Goal: Task Accomplishment & Management: Complete application form

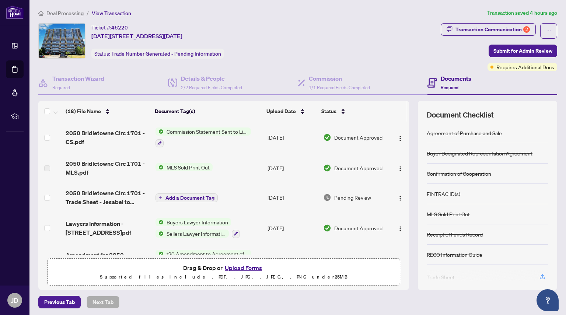
click at [235, 266] on button "Upload Forms" at bounding box center [244, 268] width 42 height 10
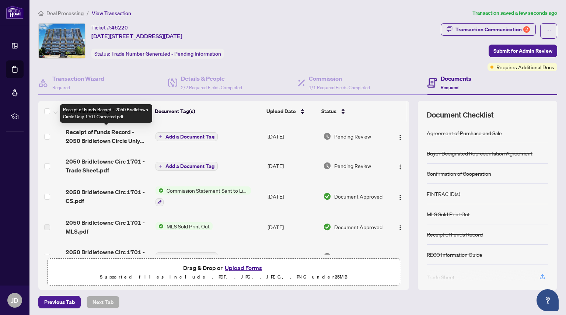
click at [85, 133] on span "Receipt of Funds Record - 2050 Bridletown Circle Uniy 1701 Corrected.pdf" at bounding box center [108, 137] width 84 height 18
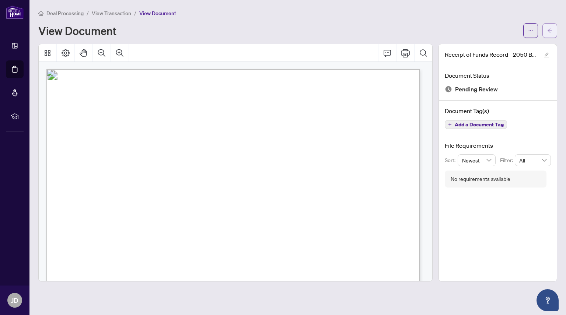
click at [549, 37] on button "button" at bounding box center [550, 30] width 15 height 15
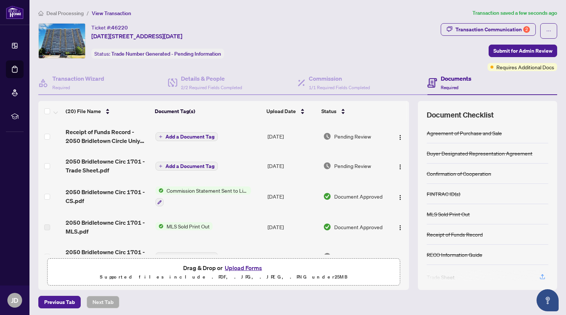
click at [178, 137] on span "Add a Document Tag" at bounding box center [190, 136] width 49 height 5
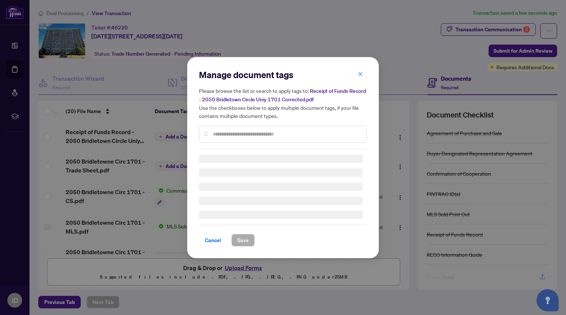
click at [249, 133] on div "Manage document tags Please browse the list or search to apply tags to: Receipt…" at bounding box center [283, 109] width 168 height 80
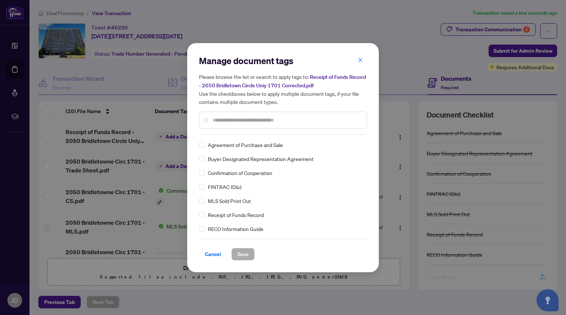
click at [241, 115] on div at bounding box center [283, 120] width 168 height 17
click at [238, 118] on input "text" at bounding box center [287, 120] width 148 height 8
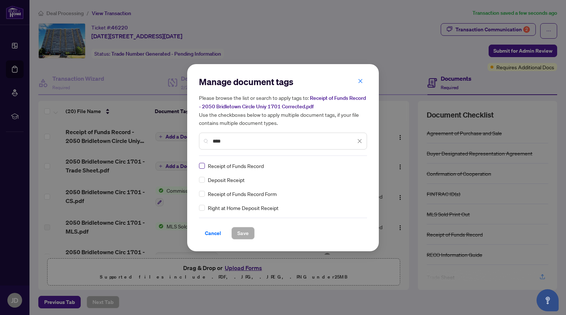
type input "****"
click at [235, 234] on button "Save" at bounding box center [243, 233] width 23 height 13
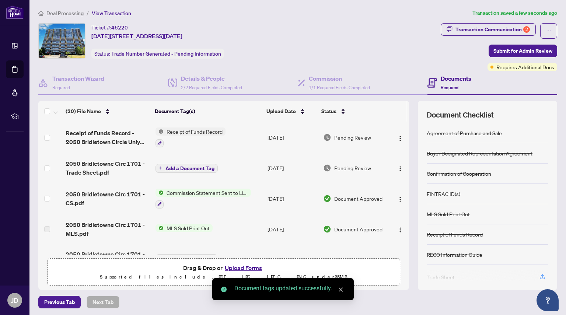
click at [181, 167] on span "Add a Document Tag" at bounding box center [190, 168] width 49 height 5
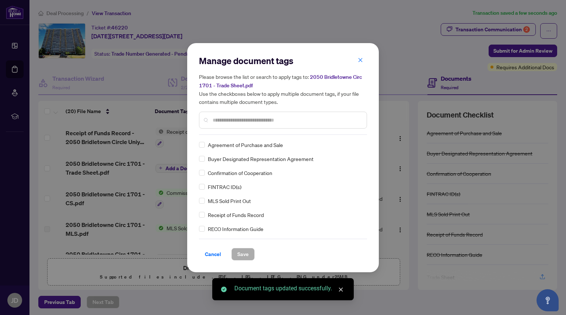
click at [220, 135] on div "Manage document tags Please browse the list or search to apply tags to: 2050 Br…" at bounding box center [283, 158] width 168 height 206
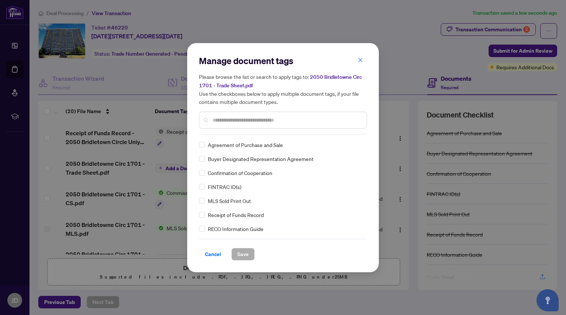
click at [219, 119] on input "text" at bounding box center [287, 120] width 148 height 8
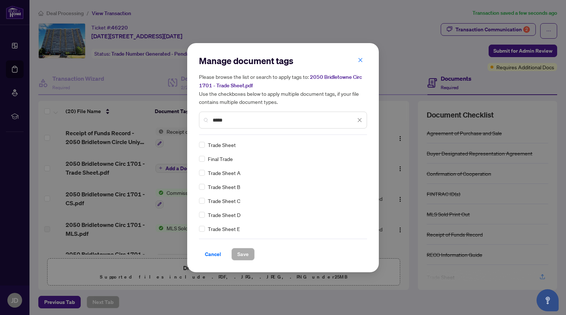
type input "*****"
click at [205, 142] on div "Trade Sheet" at bounding box center [281, 145] width 164 height 8
click at [247, 254] on span "Save" at bounding box center [242, 255] width 11 height 12
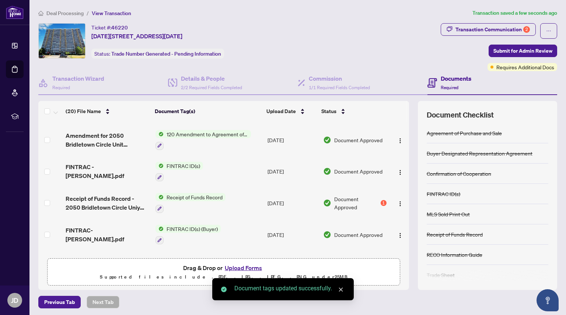
scroll to position [183, 0]
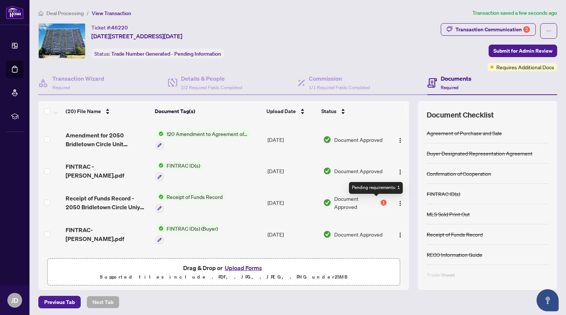
click at [381, 202] on div "1" at bounding box center [384, 203] width 6 height 6
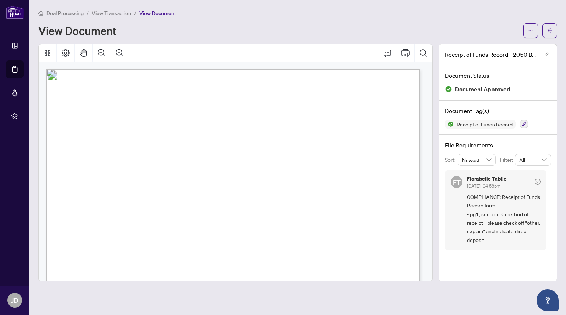
scroll to position [53, 0]
click at [548, 32] on icon "arrow-left" at bounding box center [550, 30] width 5 height 5
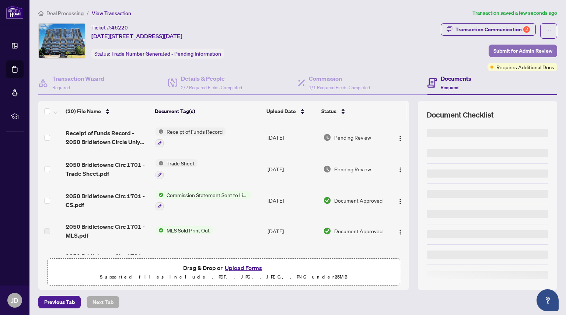
click at [520, 50] on span "Submit for Admin Review" at bounding box center [523, 51] width 59 height 12
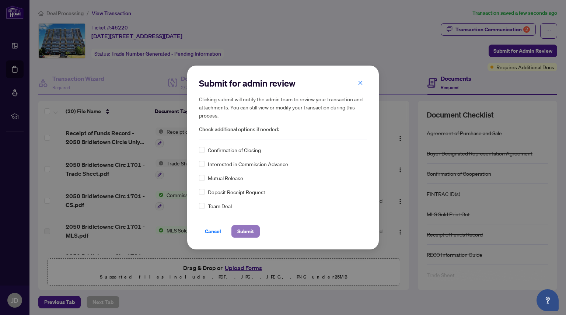
click at [247, 229] on span "Submit" at bounding box center [245, 232] width 17 height 12
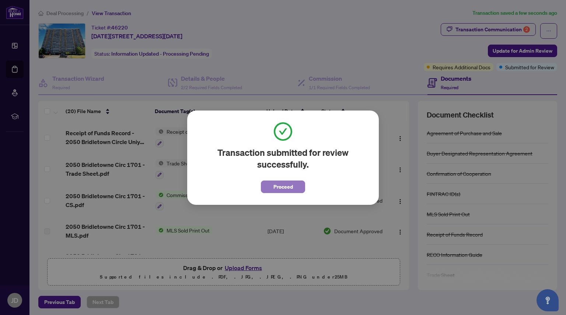
click at [284, 188] on span "Proceed" at bounding box center [284, 187] width 20 height 12
